Goal: Check status: Check status

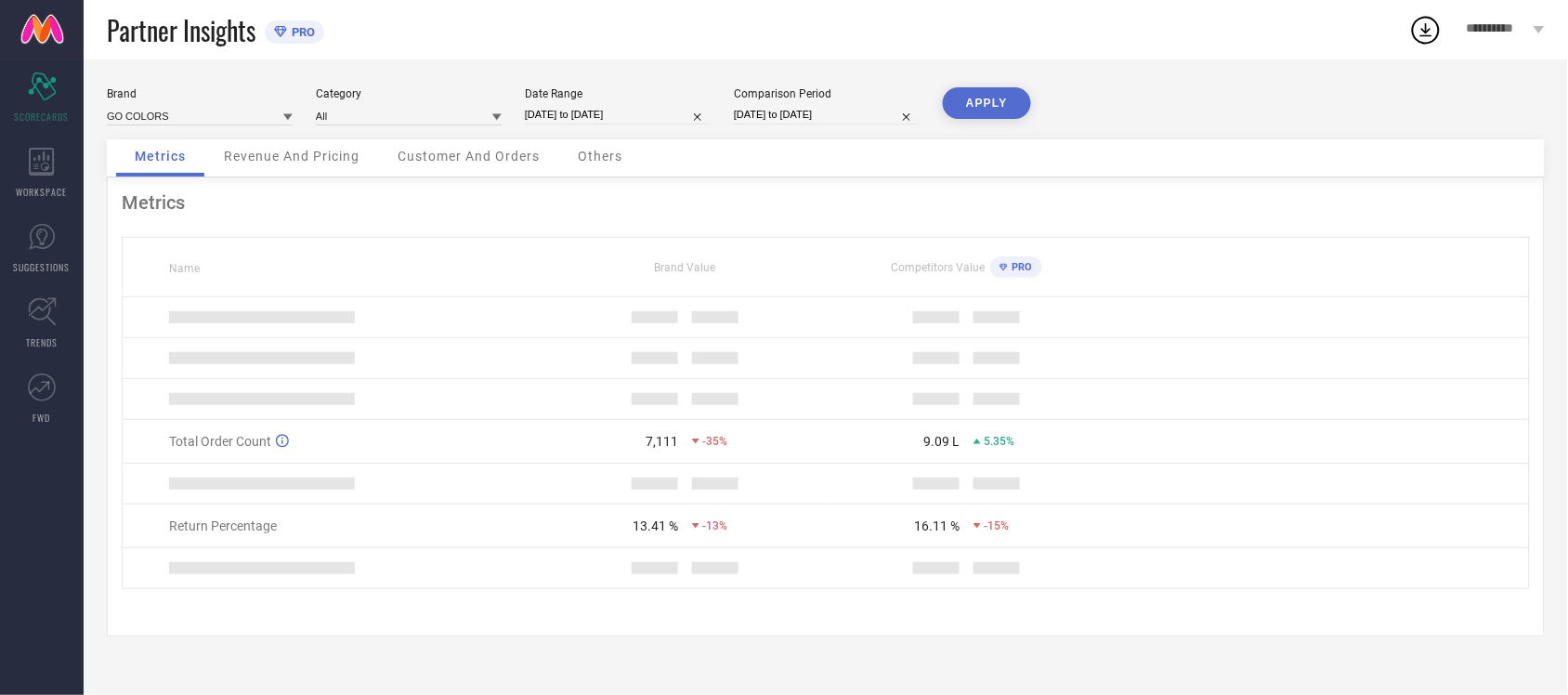
select select "8"
select select "2025"
select select "9"
select select "2025"
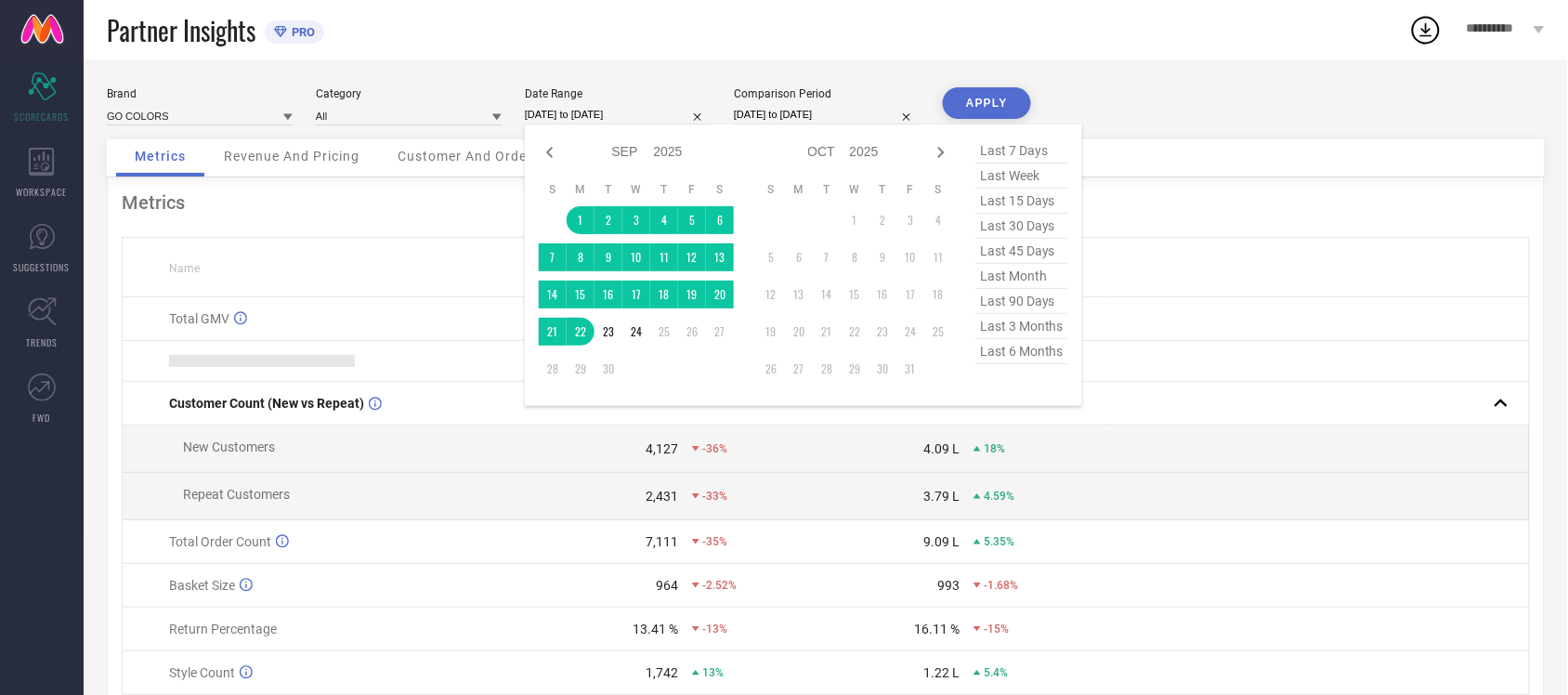
click at [600, 113] on input "[DATE] to [DATE]" at bounding box center [617, 114] width 186 height 19
click at [636, 337] on td "24" at bounding box center [635, 331] width 28 height 28
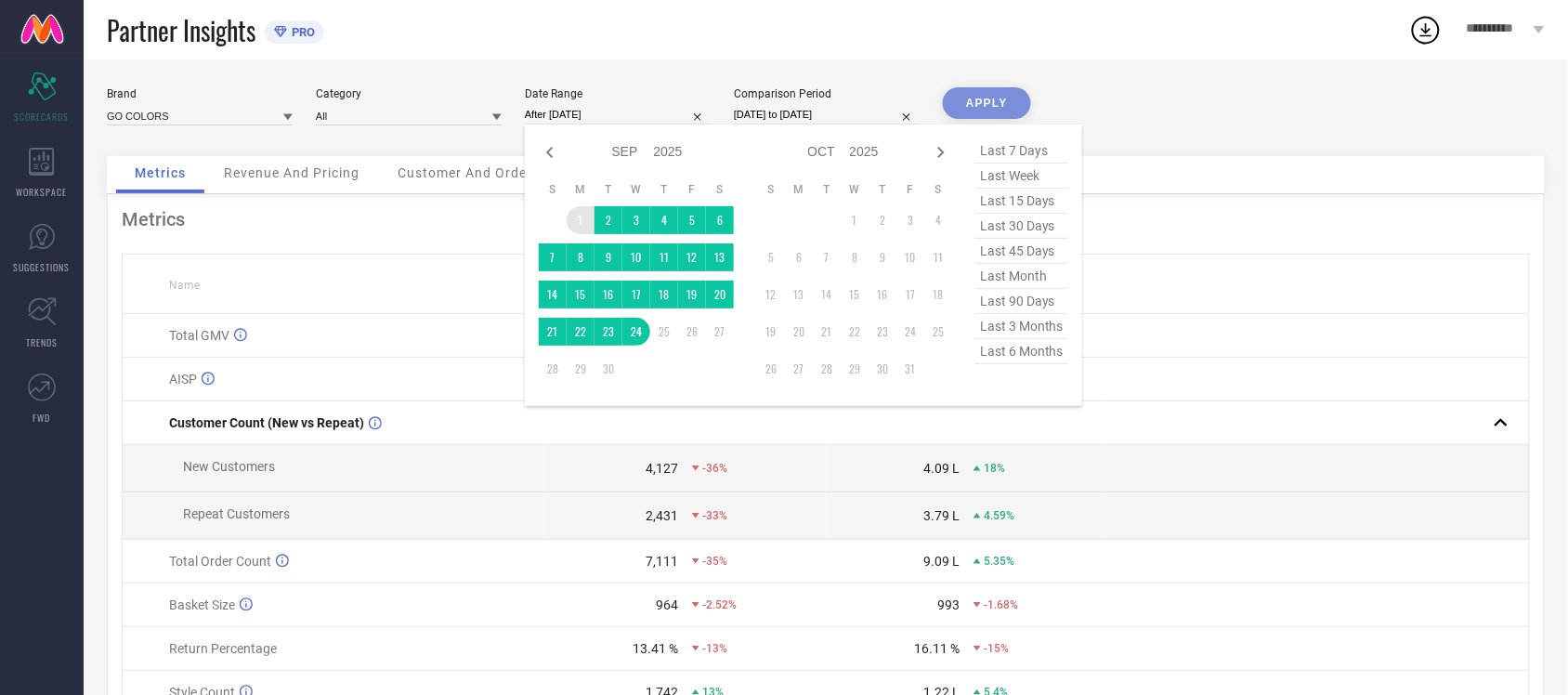
type input "[DATE] to [DATE]"
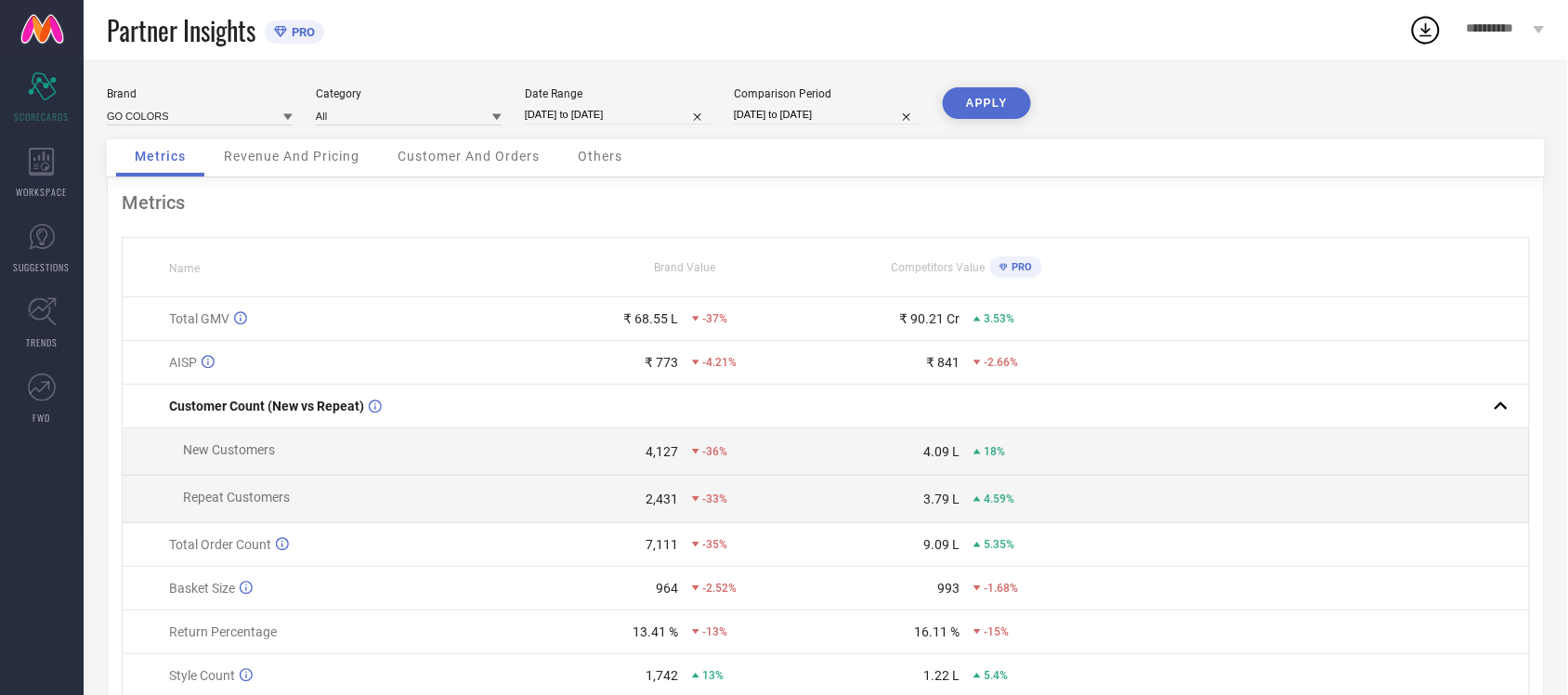
click at [993, 99] on button "APPLY" at bounding box center [987, 103] width 89 height 31
